Goal: Transaction & Acquisition: Purchase product/service

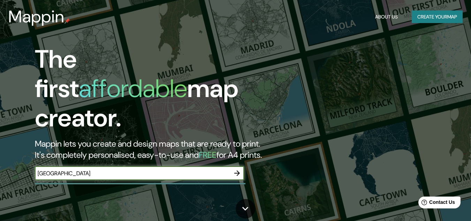
type input "montevideo"
click at [234, 169] on icon "button" at bounding box center [237, 173] width 8 height 8
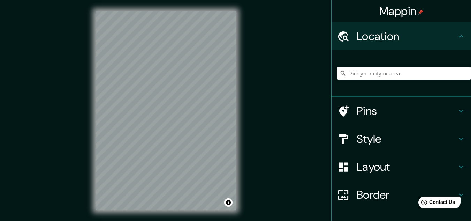
click at [355, 79] on input "Pick your city or area" at bounding box center [404, 73] width 134 height 13
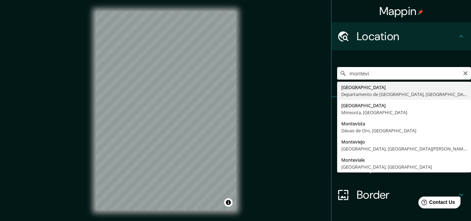
type input "Montevideo, Departamento de Montevideo, Uruguay"
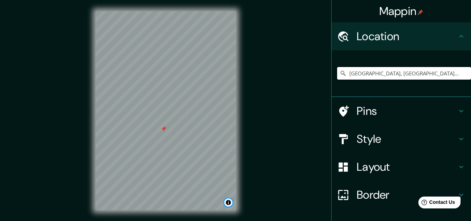
click at [228, 201] on button "Toggle attribution" at bounding box center [228, 202] width 8 height 8
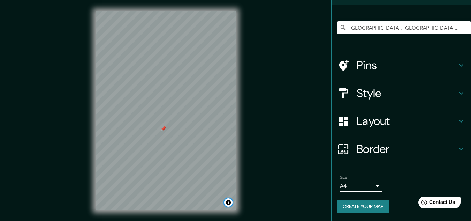
scroll to position [46, 0]
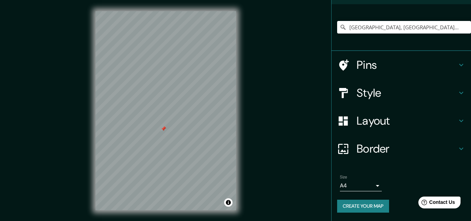
click at [367, 95] on h4 "Style" at bounding box center [406, 93] width 100 height 14
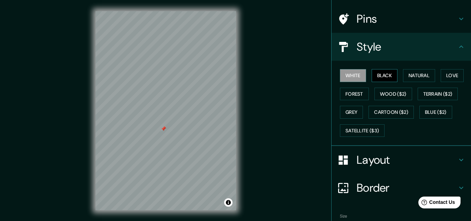
click at [376, 78] on button "Black" at bounding box center [384, 75] width 26 height 13
click at [403, 77] on button "Natural" at bounding box center [419, 75] width 32 height 13
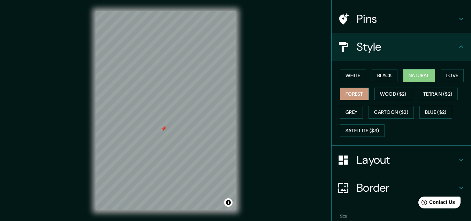
click at [345, 92] on button "Forest" at bounding box center [354, 93] width 29 height 13
click at [346, 75] on button "White" at bounding box center [353, 75] width 26 height 13
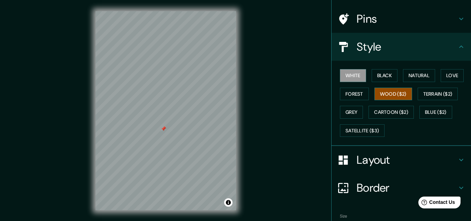
click at [383, 98] on button "Wood ($2)" at bounding box center [393, 93] width 38 height 13
click at [350, 110] on button "Grey" at bounding box center [351, 112] width 23 height 13
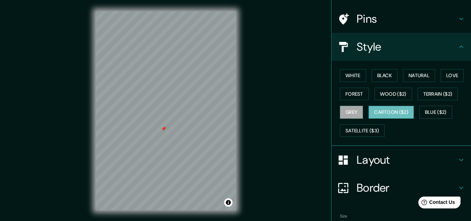
click at [373, 113] on button "Cartoon ($2)" at bounding box center [390, 112] width 45 height 13
click at [347, 72] on button "White" at bounding box center [353, 75] width 26 height 13
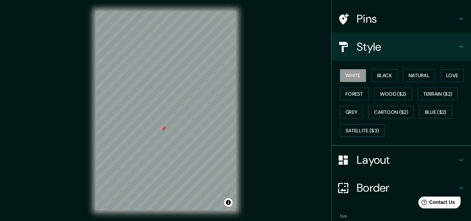
click at [348, 48] on div at bounding box center [347, 47] width 20 height 12
click at [374, 163] on h4 "Layout" at bounding box center [406, 160] width 100 height 14
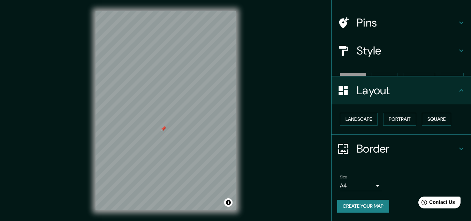
scroll to position [30, 0]
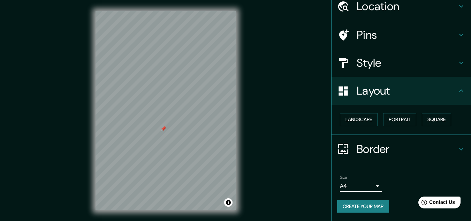
click at [366, 93] on h4 "Layout" at bounding box center [406, 91] width 100 height 14
click at [364, 200] on button "Create your map" at bounding box center [363, 206] width 52 height 13
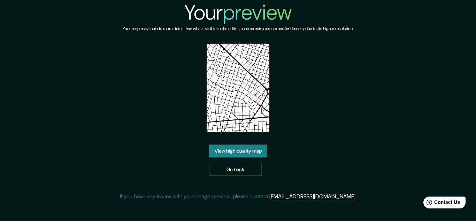
click at [228, 93] on img at bounding box center [238, 88] width 62 height 88
click at [231, 155] on link "View high quality map" at bounding box center [238, 150] width 58 height 13
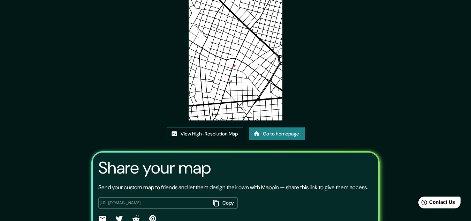
scroll to position [86, 0]
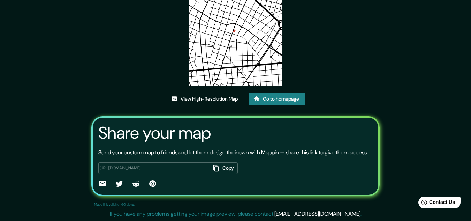
click at [215, 169] on icon "button" at bounding box center [216, 167] width 7 height 7
click at [219, 167] on button "Copy" at bounding box center [223, 167] width 27 height 11
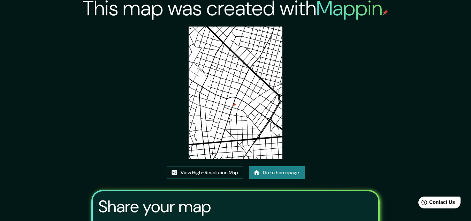
scroll to position [0, 0]
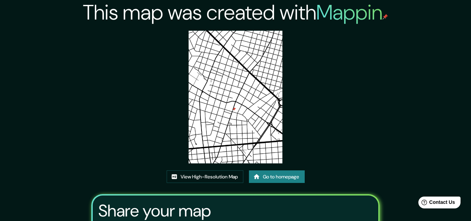
click at [250, 87] on img at bounding box center [235, 97] width 94 height 132
